Goal: Check status: Check status

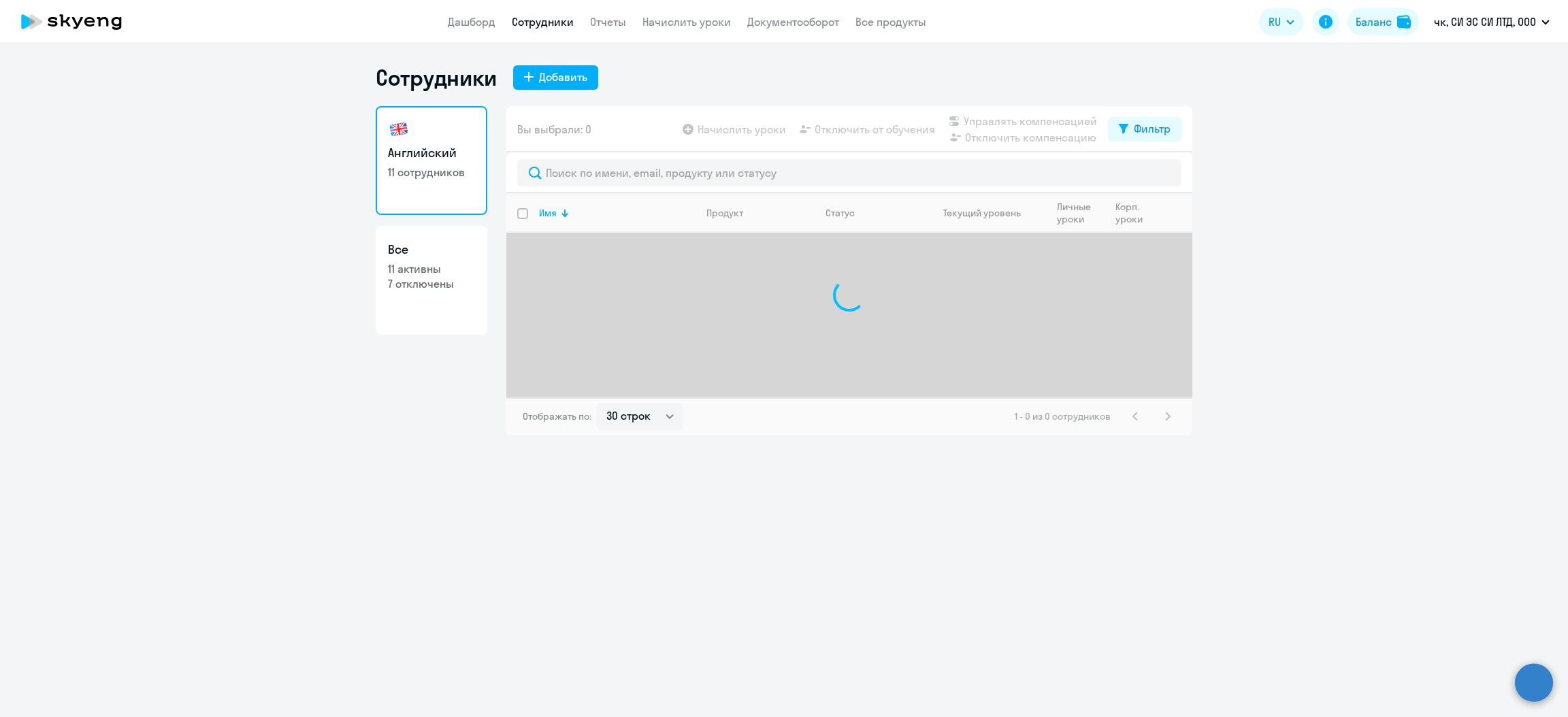
select select "30"
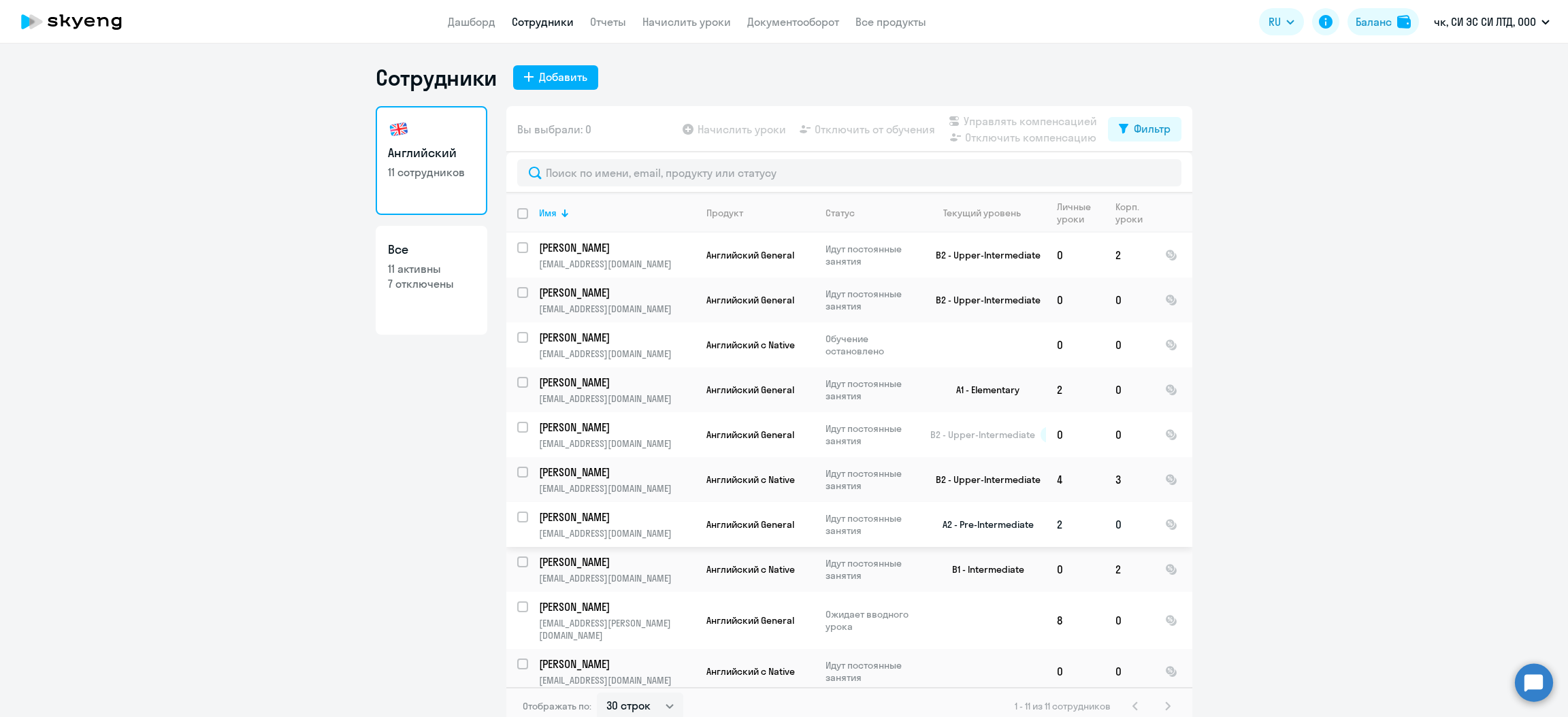
click at [553, 522] on p "[PERSON_NAME]" at bounding box center [616, 517] width 154 height 15
select select "english"
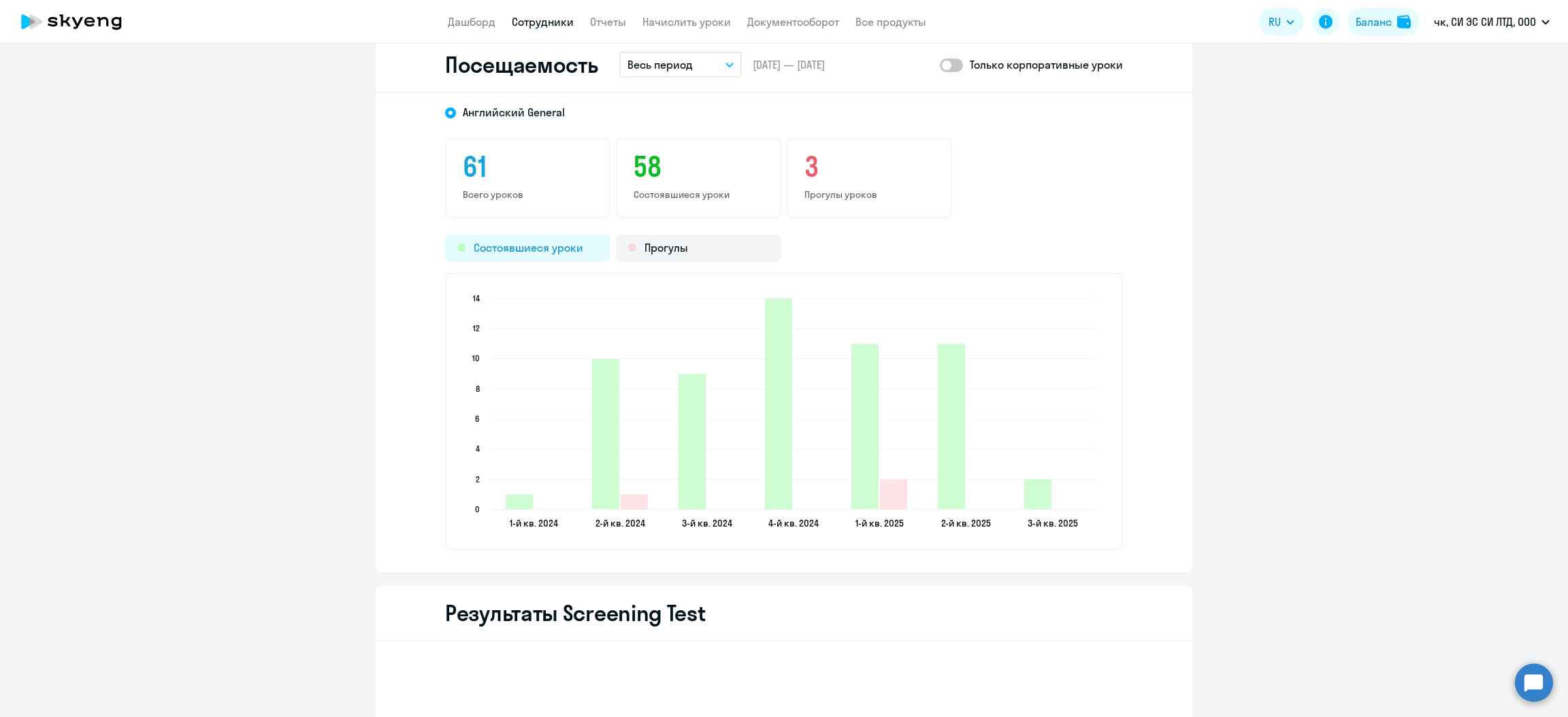
scroll to position [1531, 0]
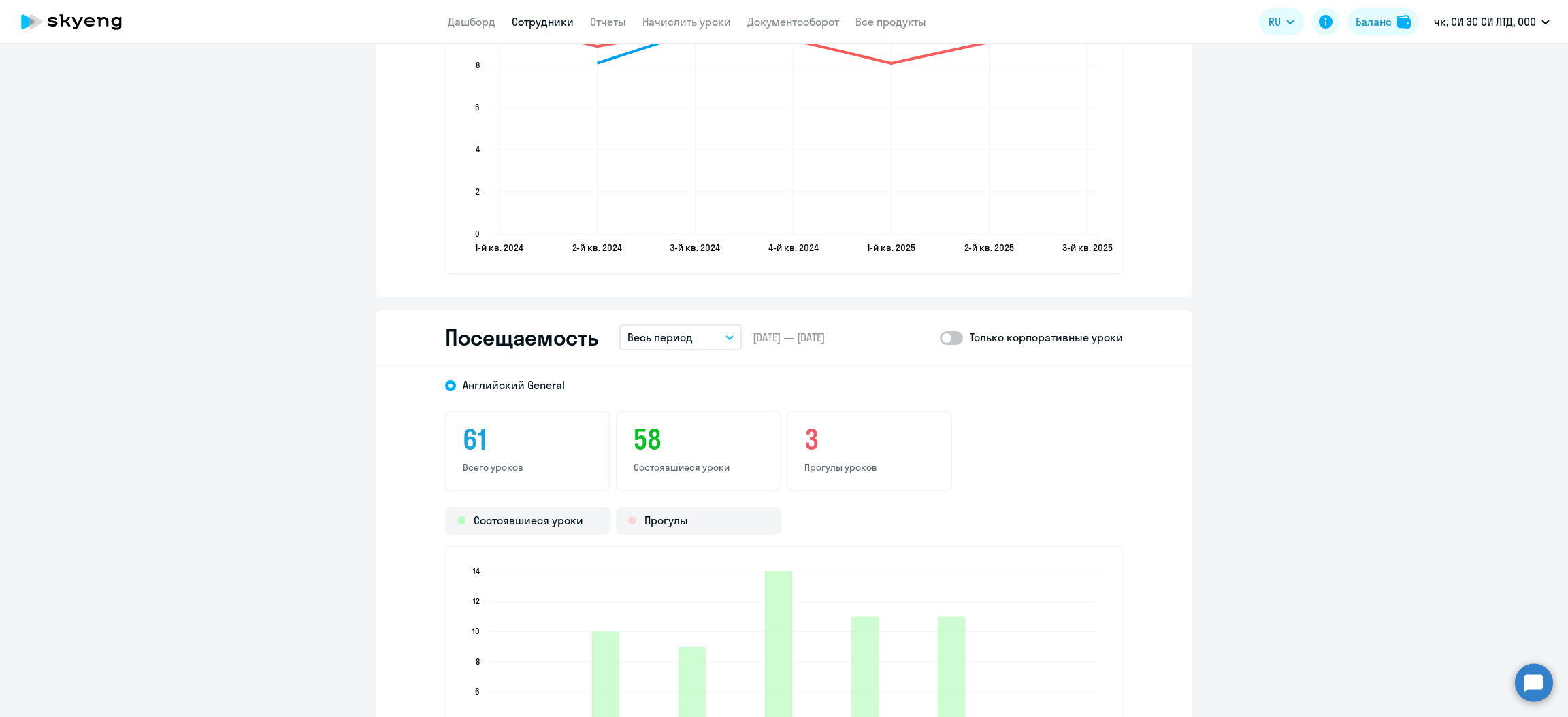
click at [716, 327] on button "Весь период" at bounding box center [680, 338] width 123 height 26
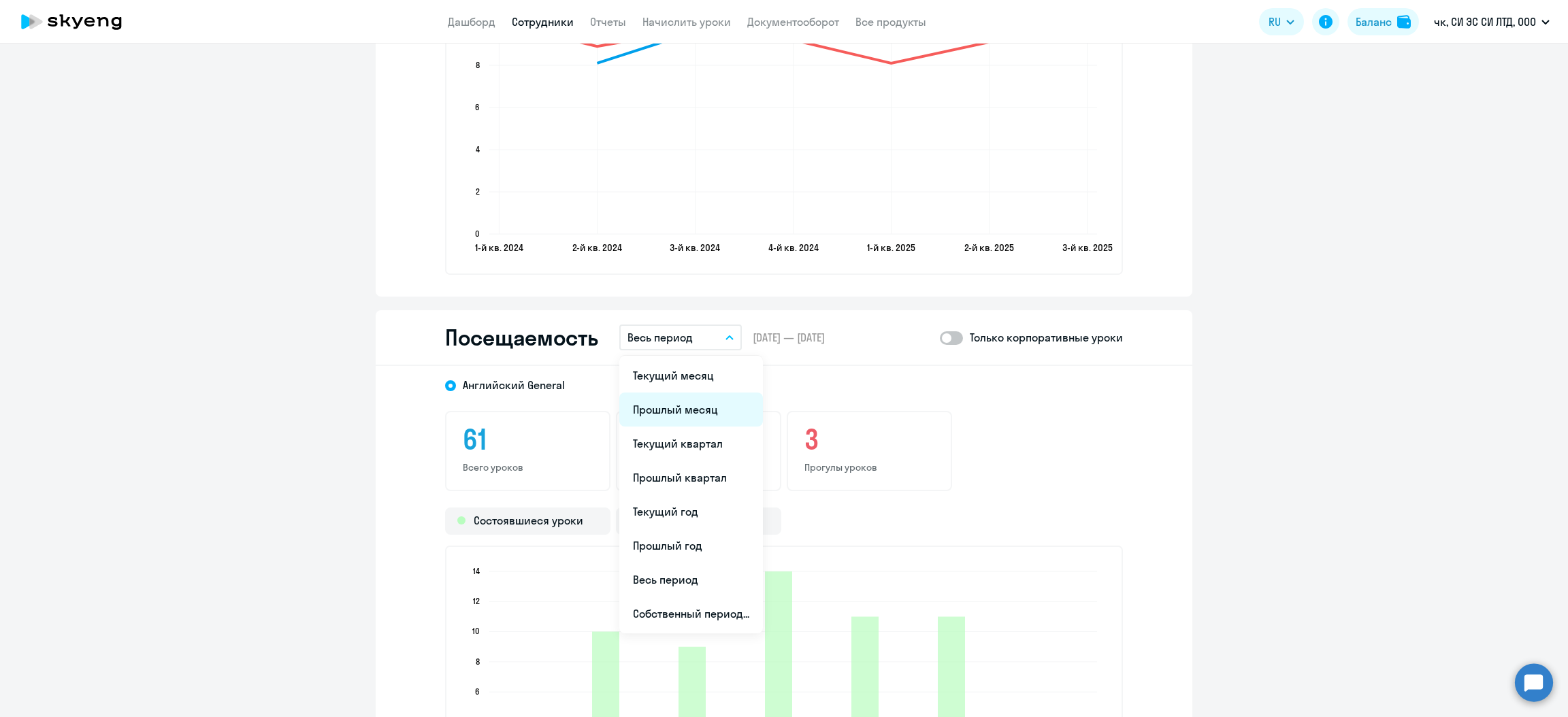
click at [684, 412] on li "Прошлый месяц" at bounding box center [691, 410] width 144 height 34
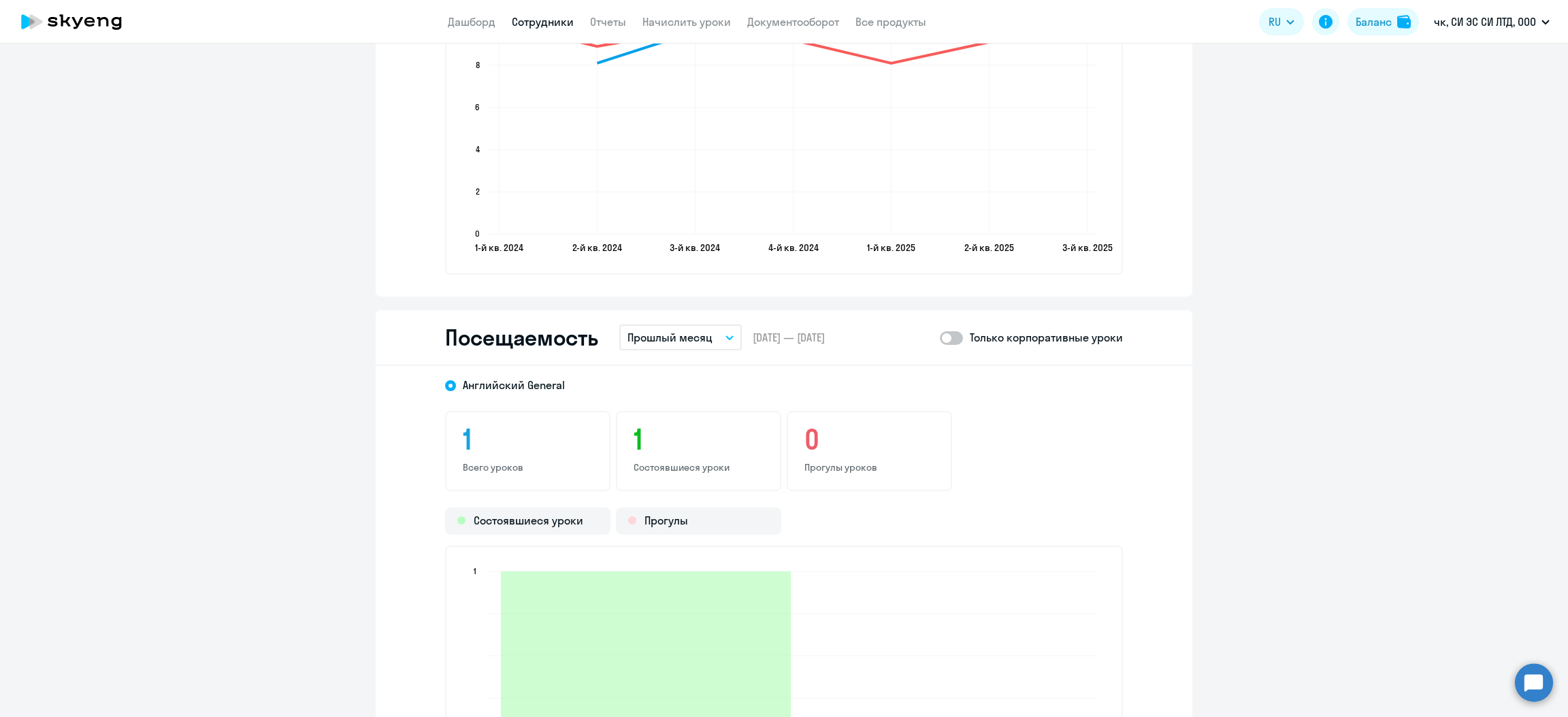
click at [948, 334] on span at bounding box center [951, 338] width 23 height 14
click at [940, 338] on input "checkbox" at bounding box center [939, 338] width 1 height 1
checkbox input "true"
